Goal: Information Seeking & Learning: Learn about a topic

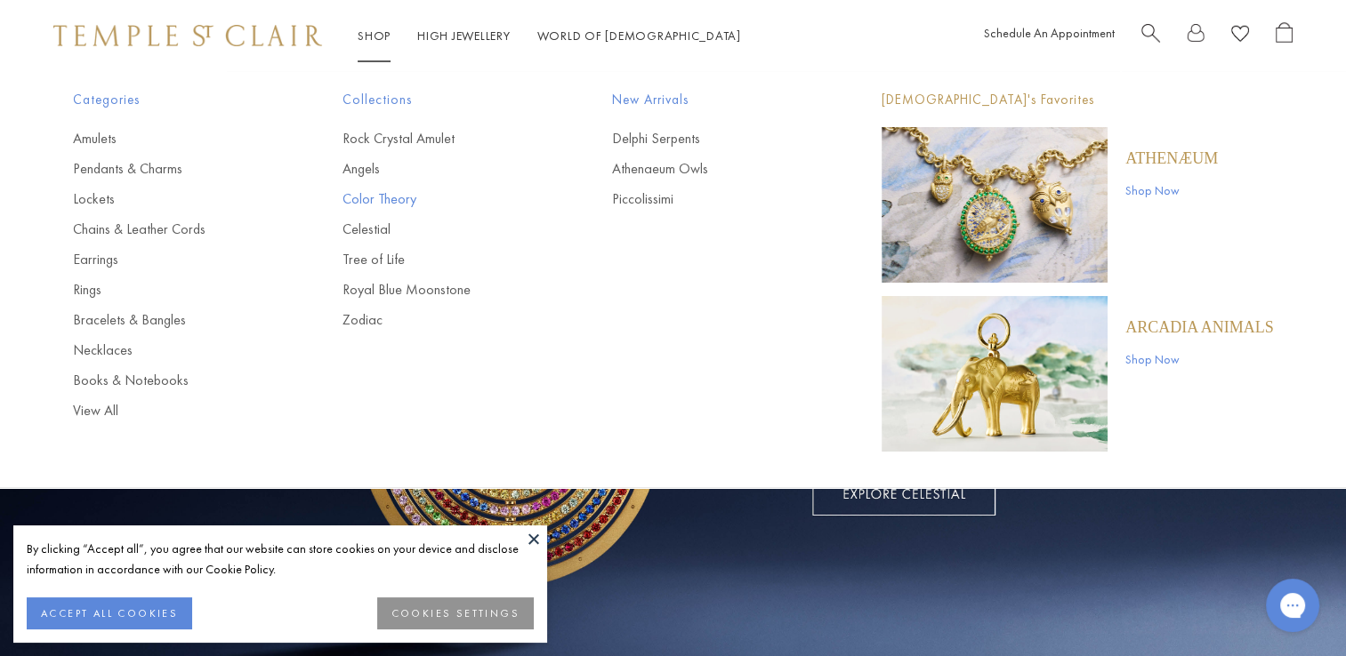
click at [355, 193] on link "Color Theory" at bounding box center [441, 199] width 198 height 20
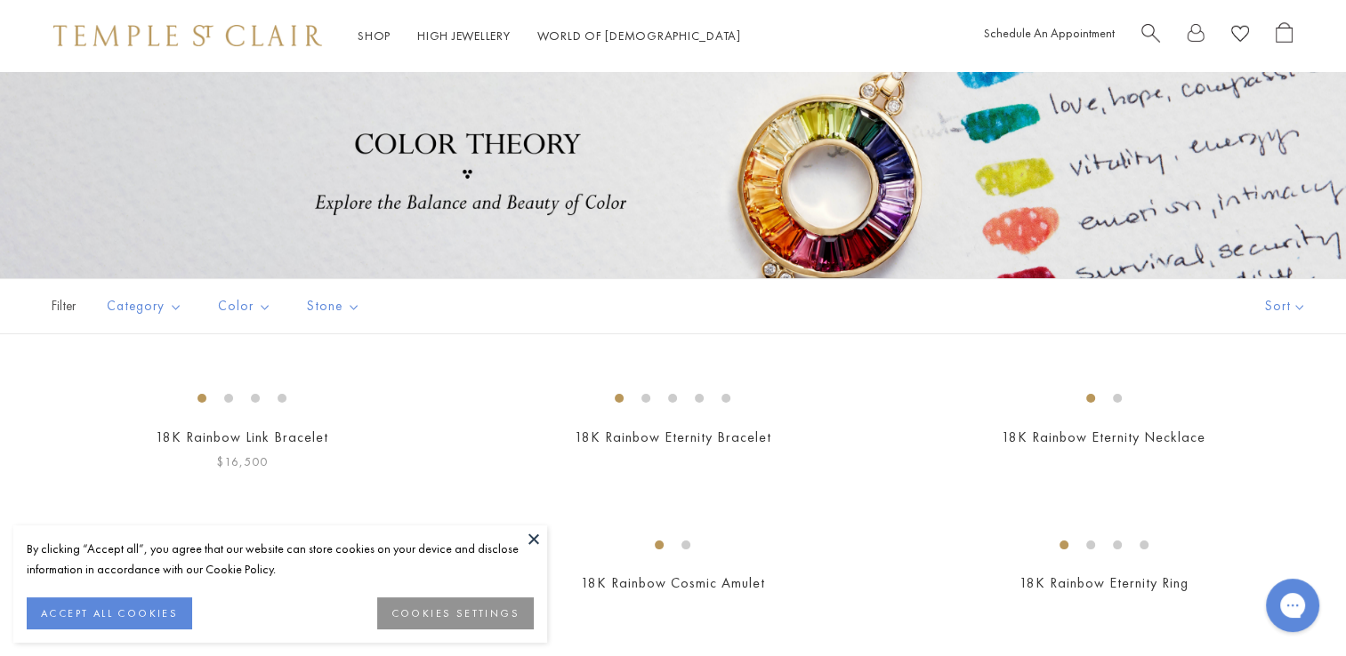
scroll to position [356, 0]
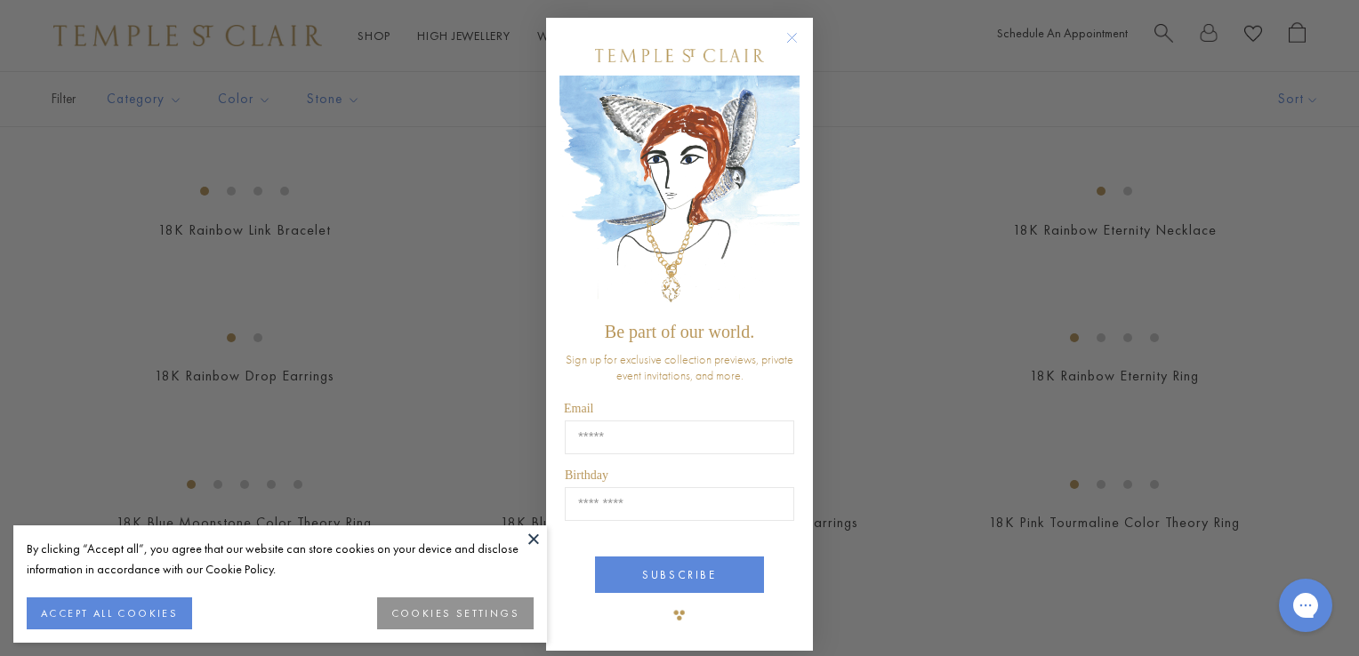
drag, startPoint x: 786, startPoint y: 41, endPoint x: 576, endPoint y: 137, distance: 230.9
click at [785, 41] on circle "Close dialog" at bounding box center [792, 38] width 21 height 21
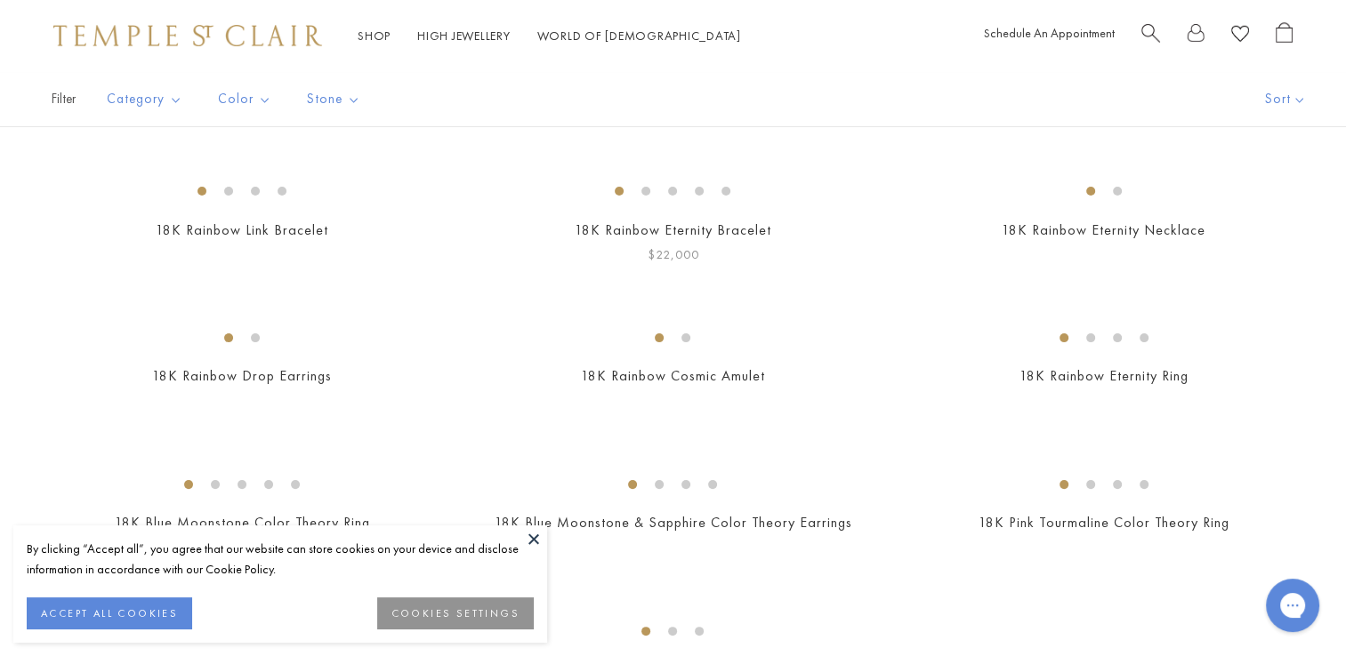
click at [543, 541] on button at bounding box center [533, 539] width 27 height 27
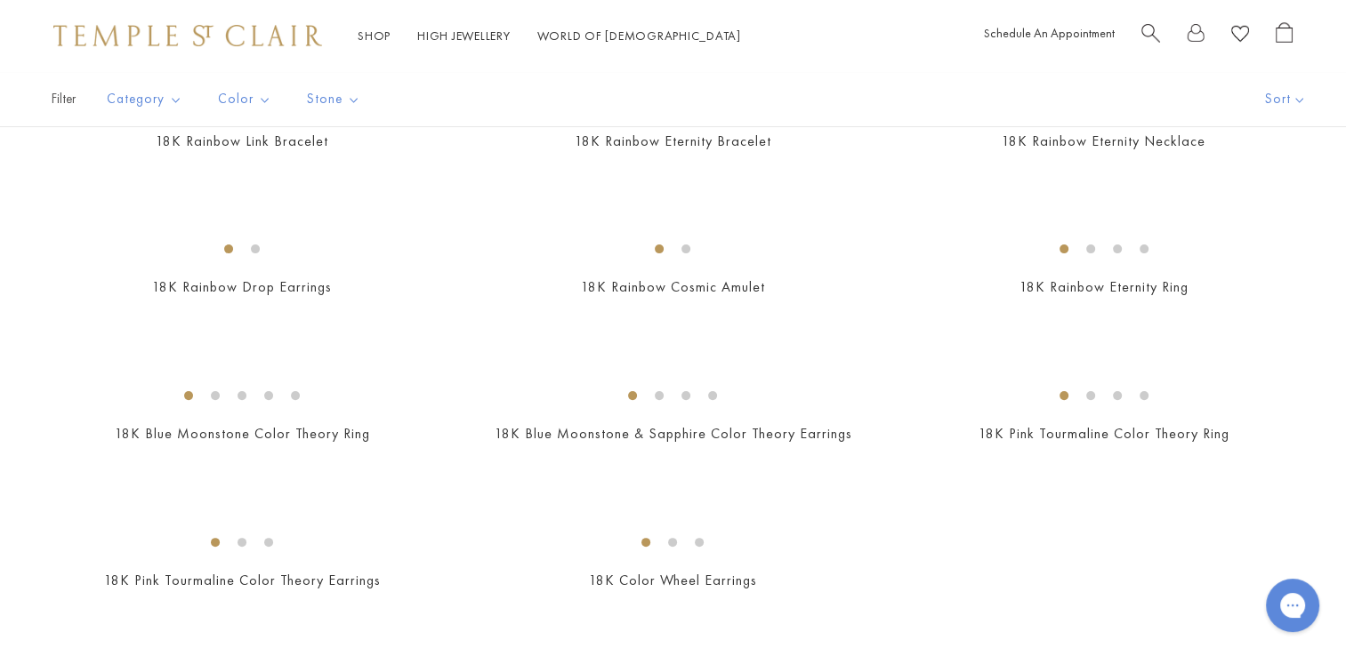
scroll to position [0, 0]
